Goal: Information Seeking & Learning: Learn about a topic

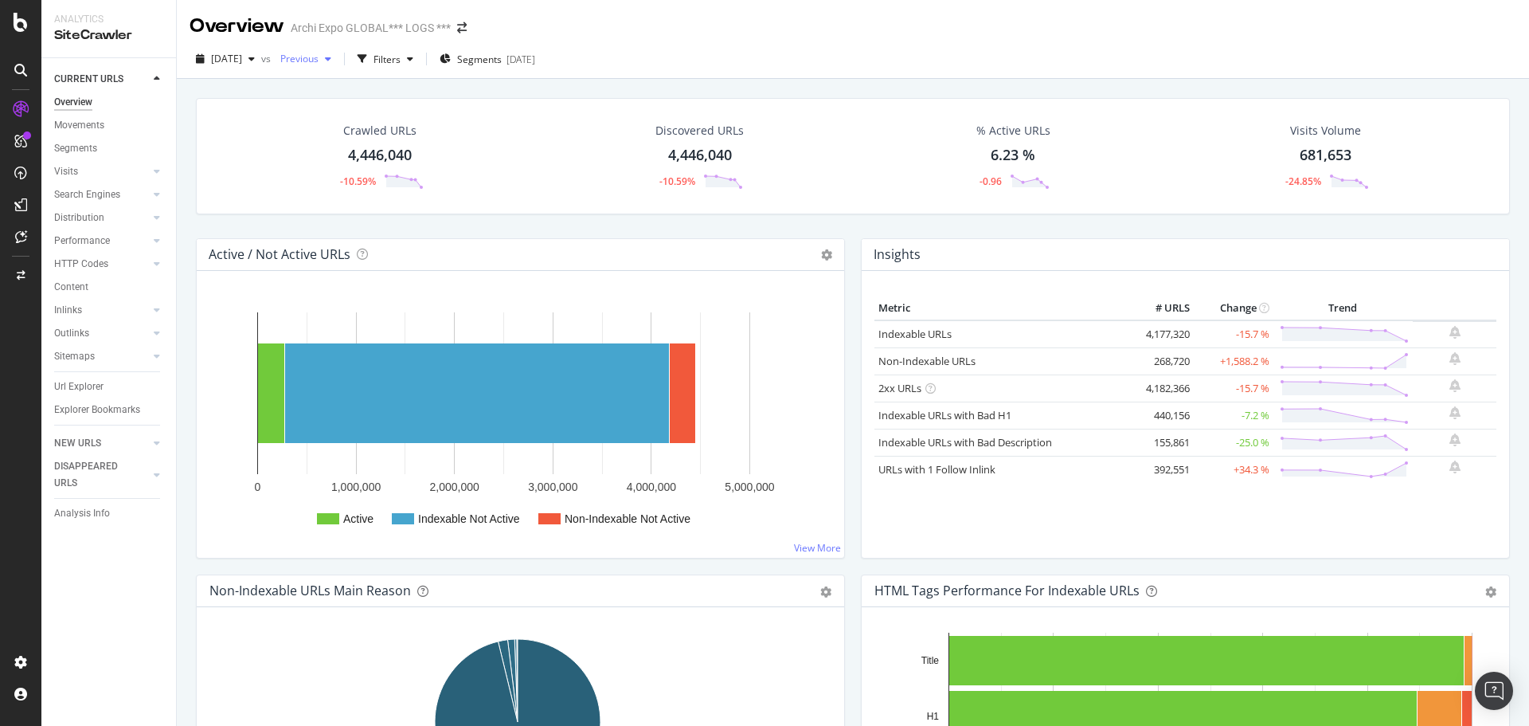
click at [338, 56] on div "button" at bounding box center [328, 59] width 19 height 10
click at [573, 125] on div "Discovered URLs 4,446,040 -10.59%" at bounding box center [700, 156] width 321 height 83
click at [82, 205] on div "LogAnalyzer" at bounding box center [90, 208] width 62 height 16
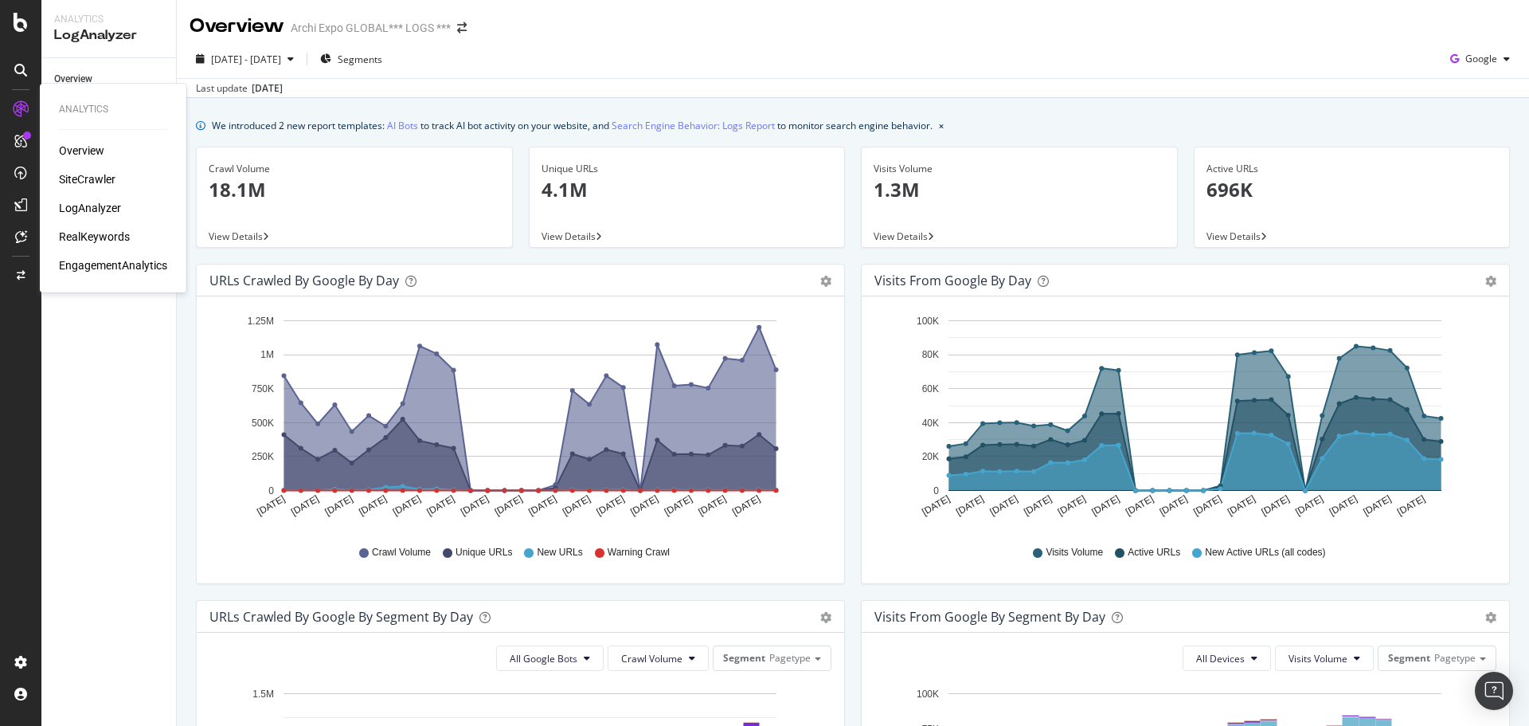
click at [89, 175] on div "SiteCrawler" at bounding box center [87, 179] width 57 height 16
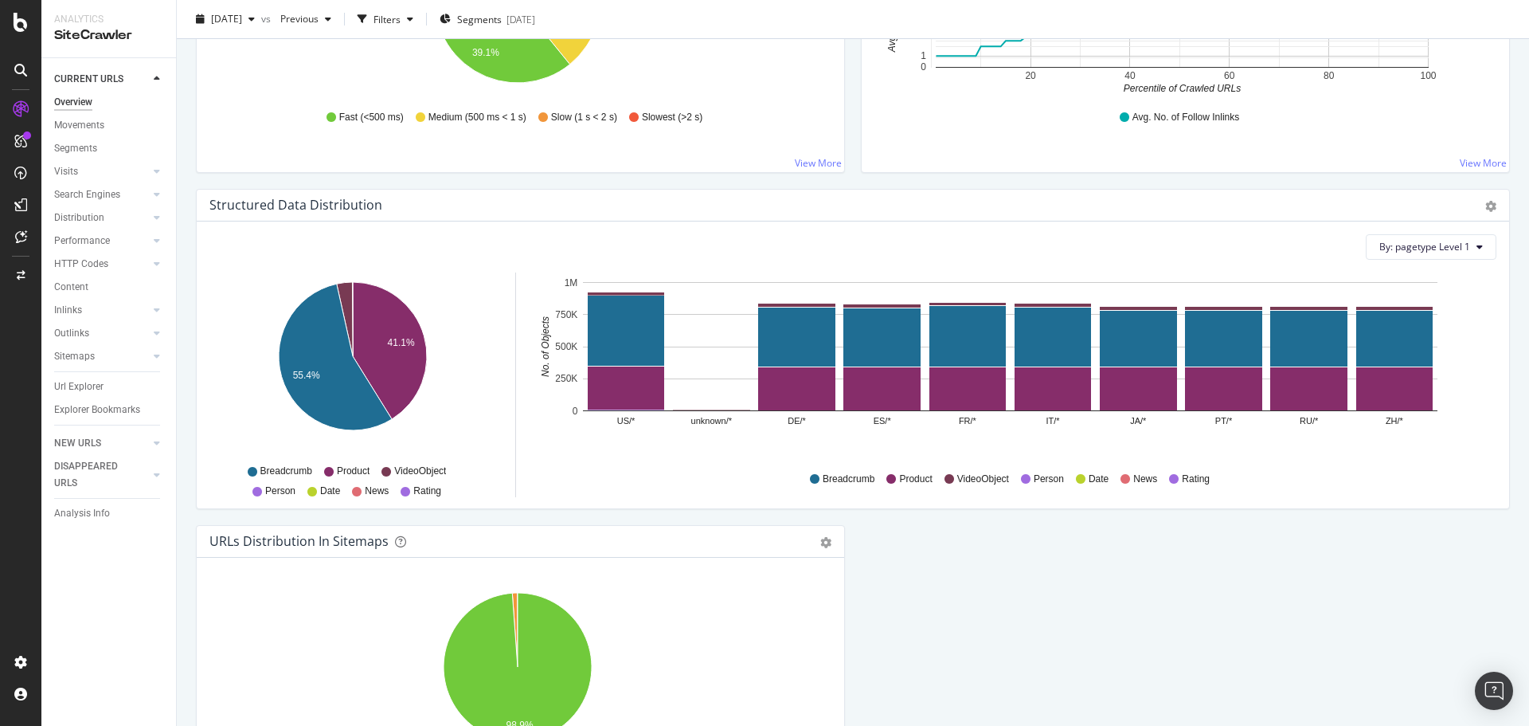
scroll to position [1585, 0]
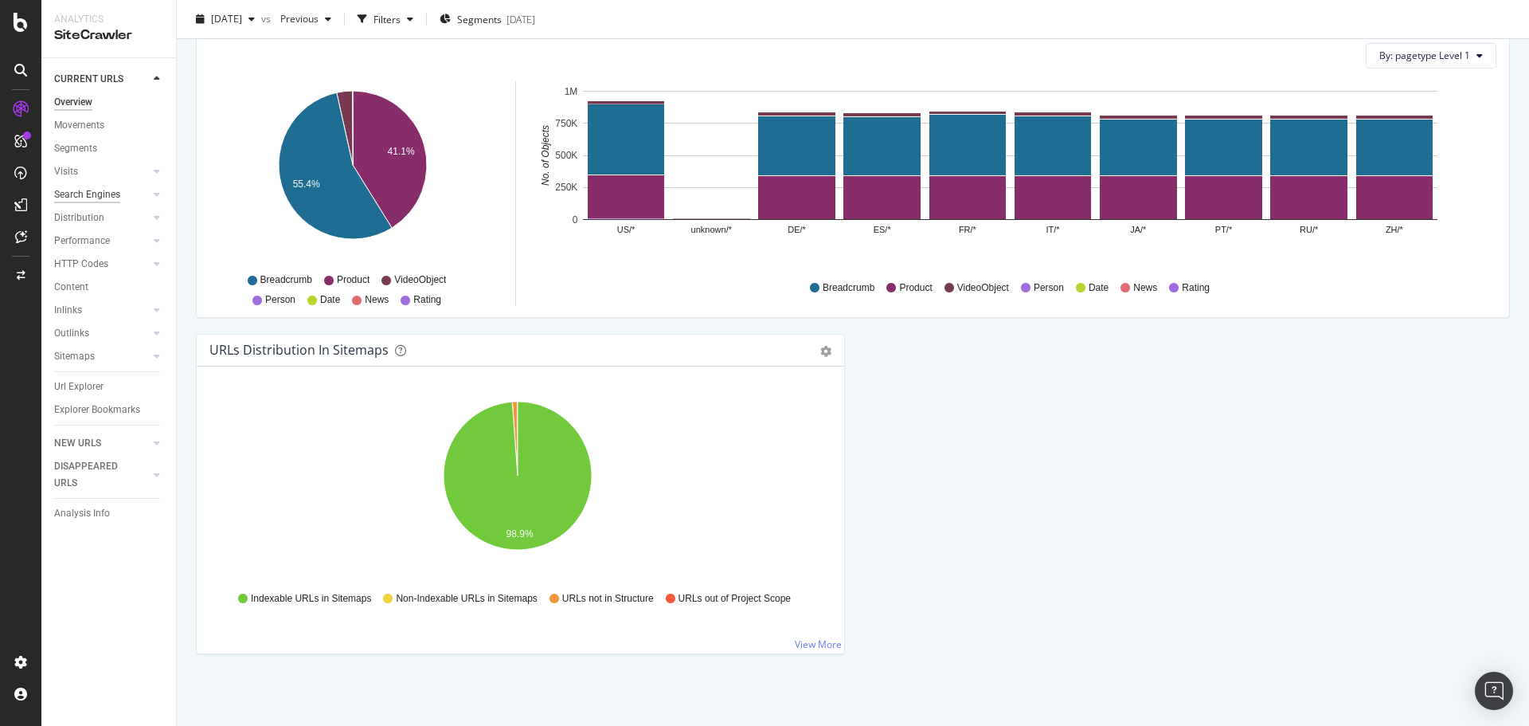
click at [87, 198] on div "Search Engines" at bounding box center [87, 194] width 66 height 17
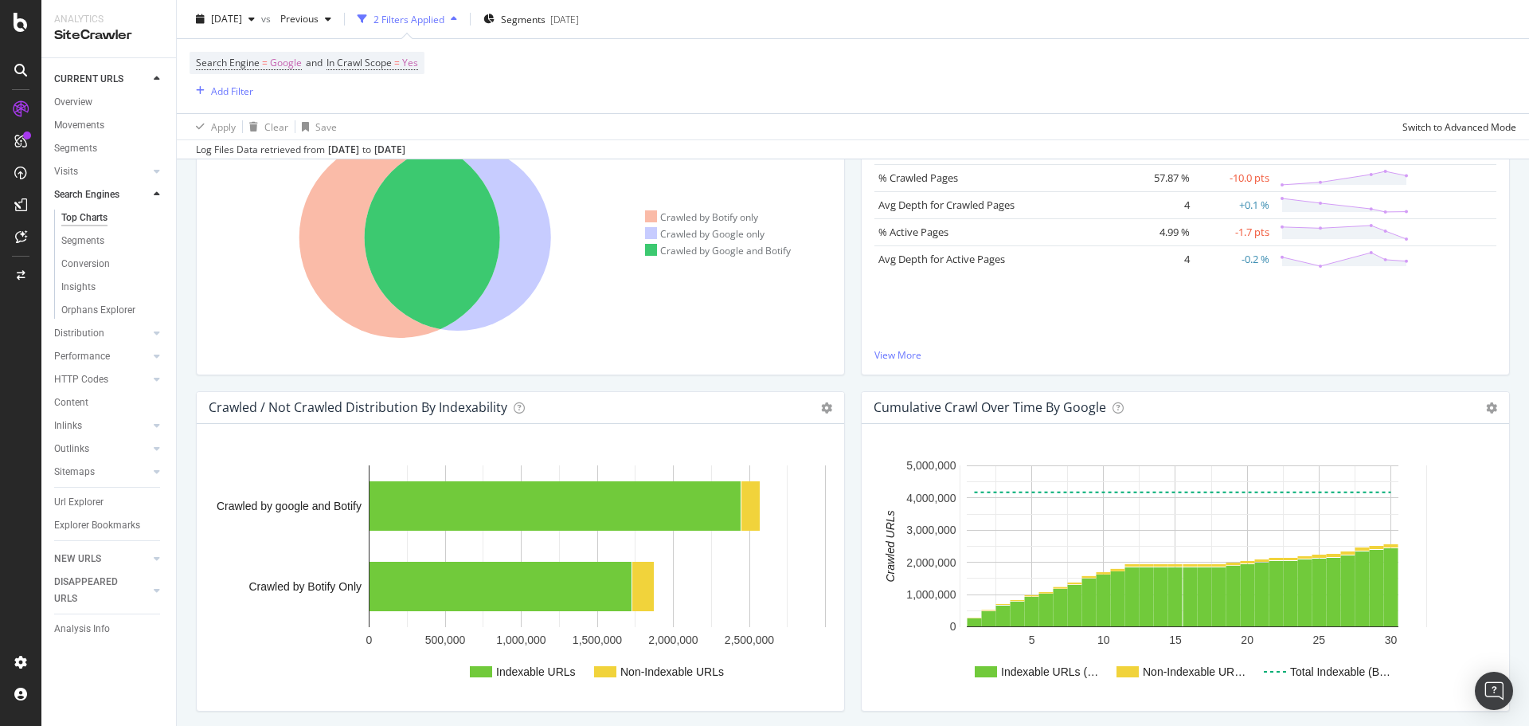
scroll to position [401, 0]
